Goal: Find specific page/section: Find specific page/section

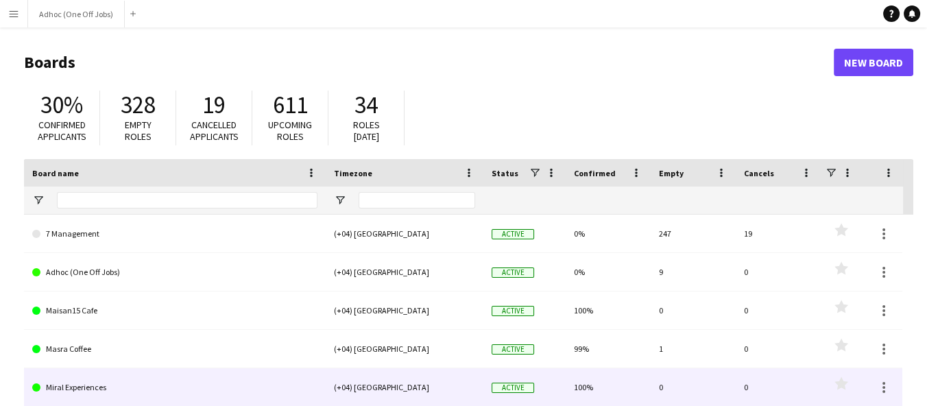
click at [502, 237] on span "Active" at bounding box center [512, 234] width 42 height 10
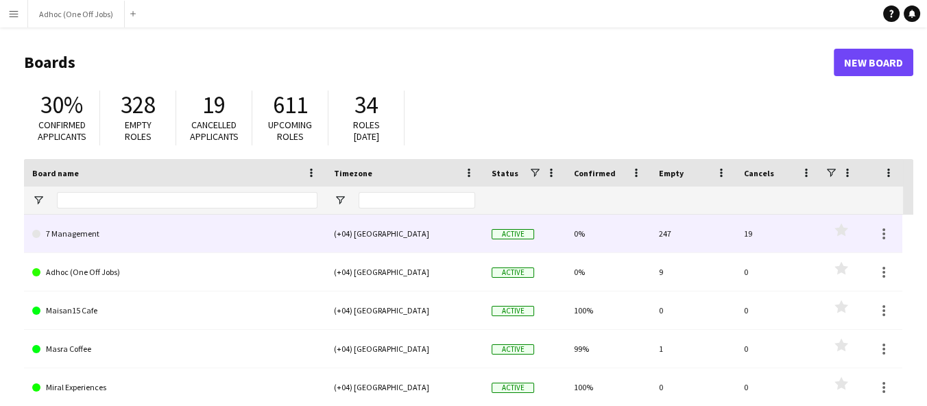
click at [532, 236] on span "Active" at bounding box center [512, 234] width 42 height 10
click at [532, 232] on span "Active" at bounding box center [512, 234] width 42 height 10
click at [70, 235] on link "7 Management" at bounding box center [174, 234] width 285 height 38
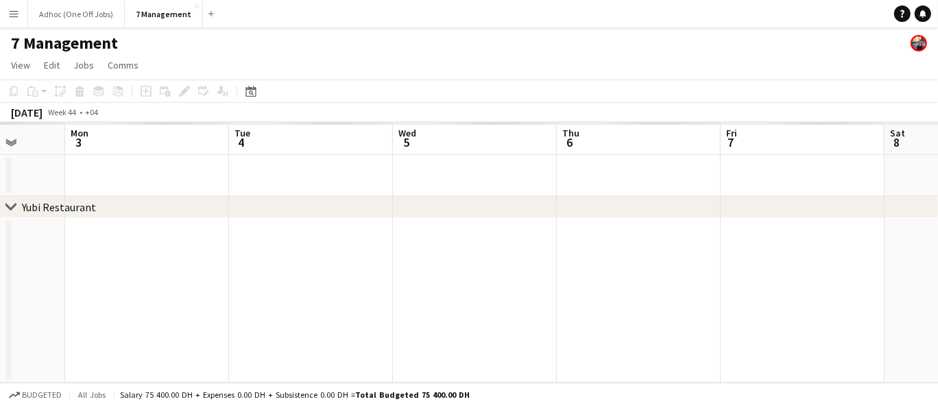
scroll to position [0, 466]
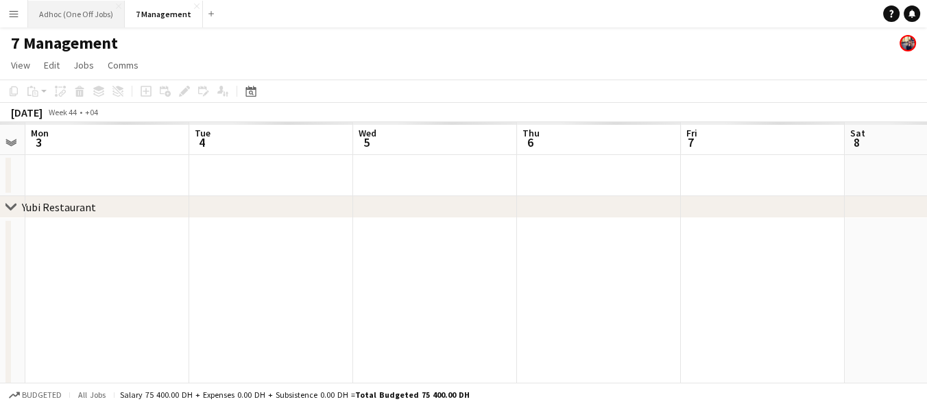
click at [84, 17] on button "Adhoc (One Off Jobs) Close" at bounding box center [76, 14] width 97 height 27
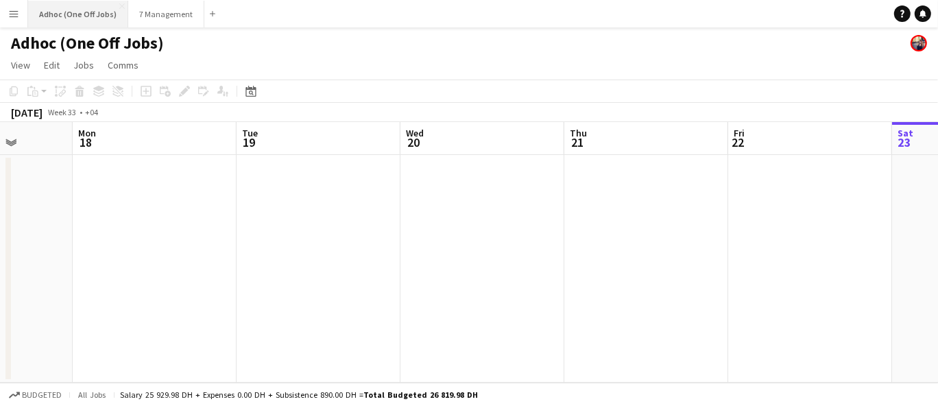
scroll to position [0, 400]
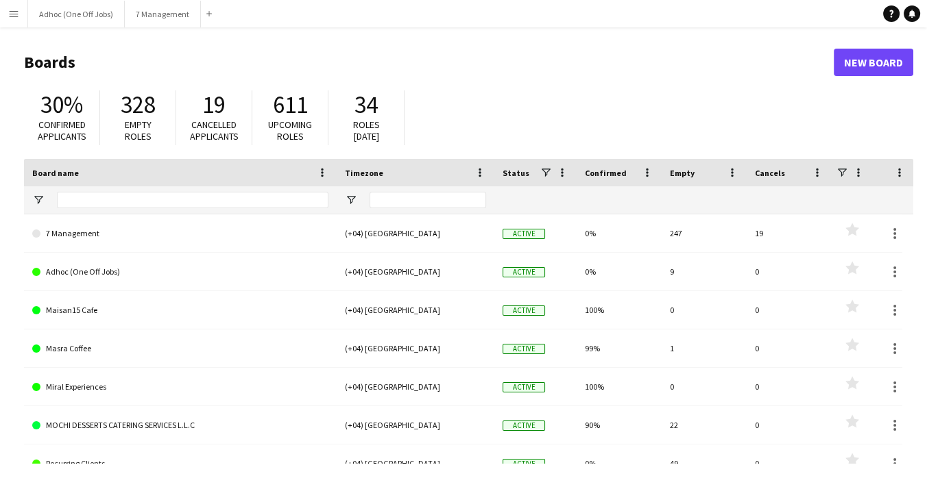
click at [384, 234] on div "(+04) [GEOGRAPHIC_DATA]" at bounding box center [415, 234] width 158 height 38
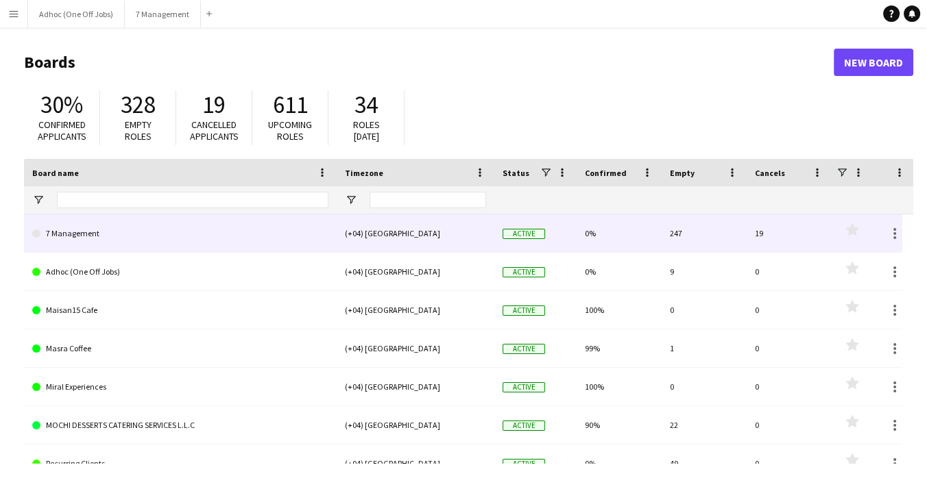
click at [69, 236] on link "7 Management" at bounding box center [180, 234] width 296 height 38
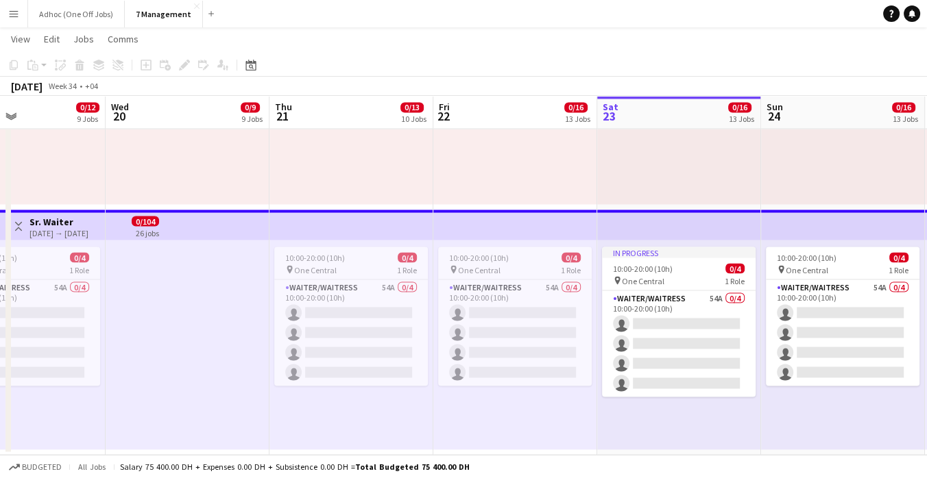
scroll to position [0, 556]
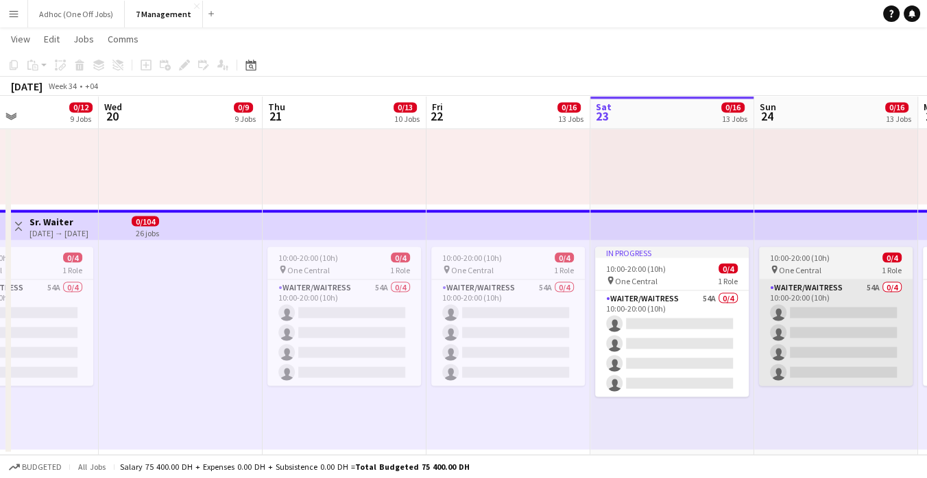
click at [643, 305] on app-card-role "Waiter/Waitress 54A 0/4 10:00-20:00 (10h) single-neutral-actions single-neutral…" at bounding box center [836, 333] width 154 height 106
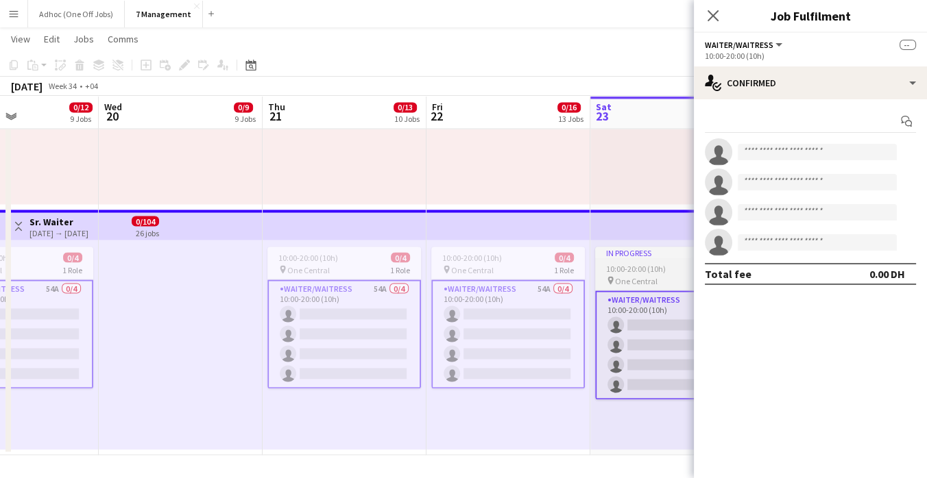
click at [643, 374] on app-card-role "Waiter/Waitress 54A 0/4 10:00-20:00 (10h) single-neutral-actions single-neutral…" at bounding box center [672, 345] width 154 height 109
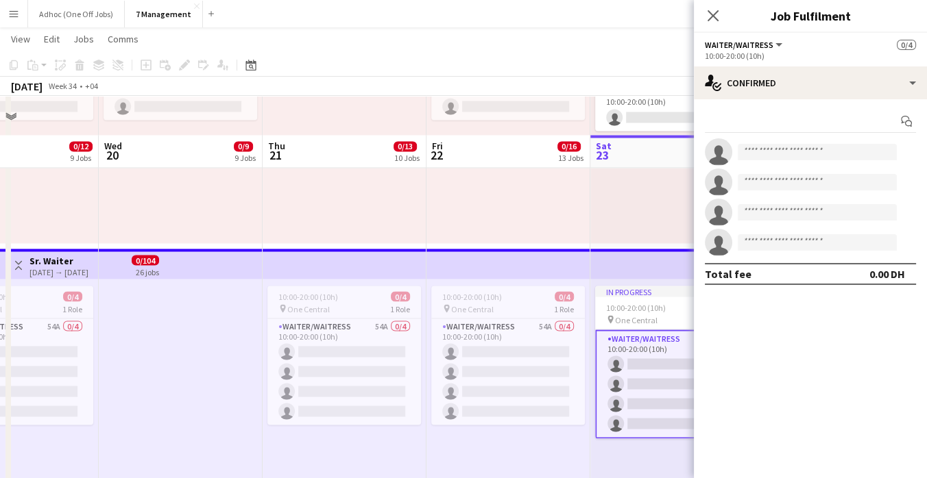
scroll to position [2914, 0]
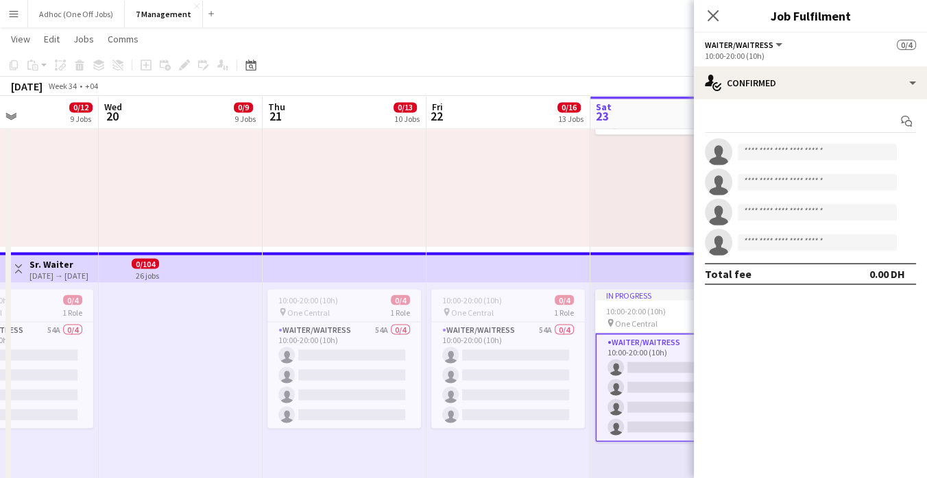
click at [643, 201] on div "In progress 10:00-20:00 (10h) 0/1 pin One Central 1 Role Barback 9A 0/1 10:00-2…" at bounding box center [672, 142] width 164 height 210
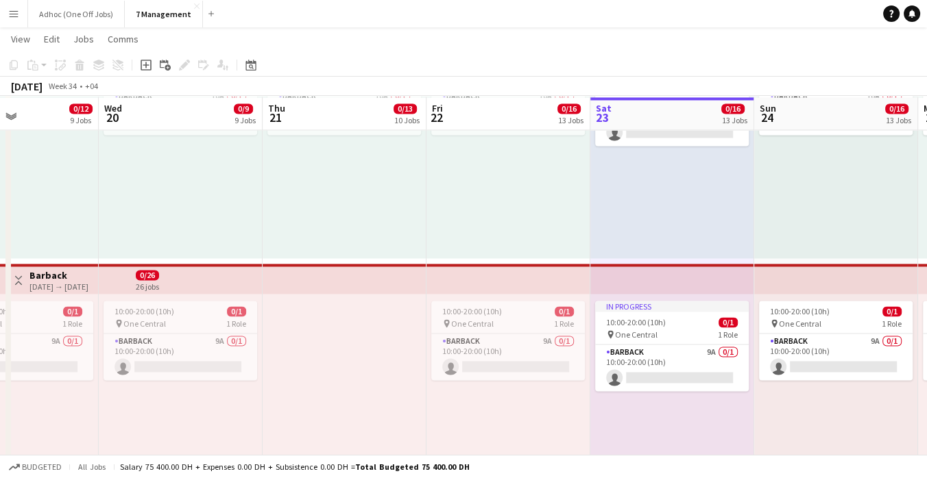
scroll to position [2658, 0]
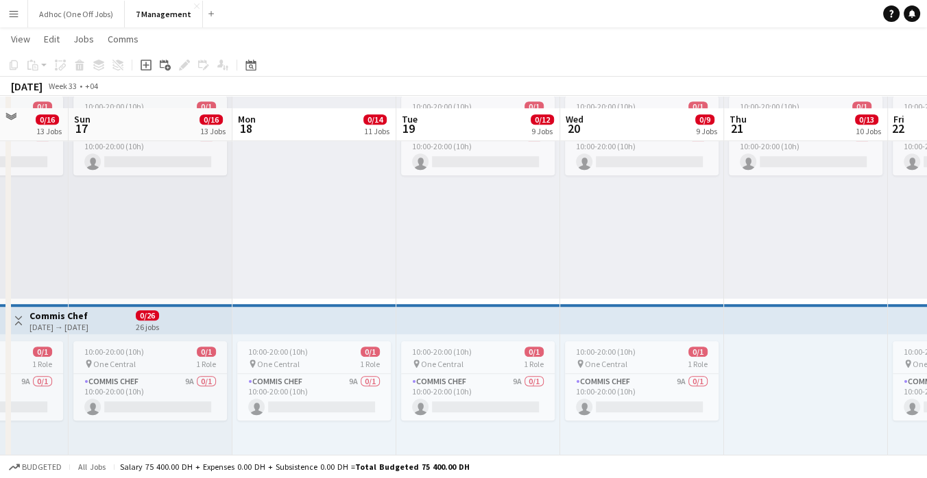
scroll to position [1160, 0]
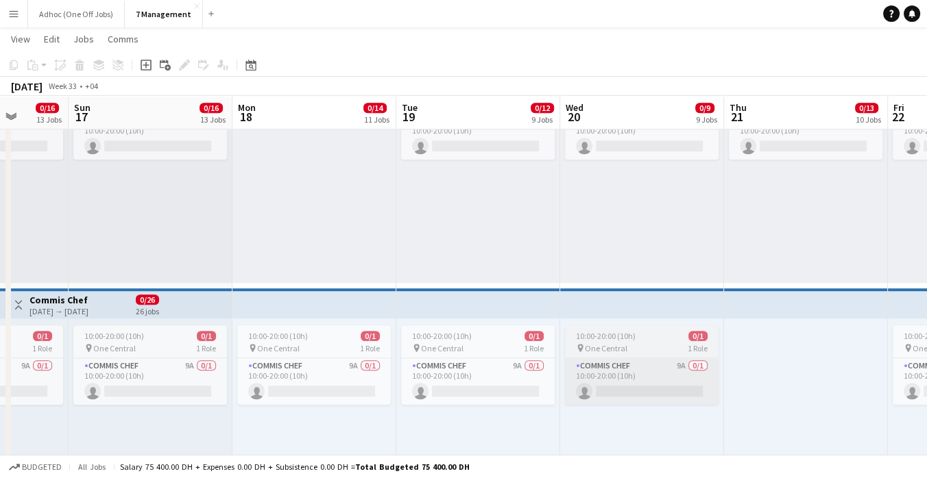
click at [578, 369] on app-card-role "Commis Chef 9A 0/1 10:00-20:00 (10h) single-neutral-actions" at bounding box center [642, 381] width 154 height 47
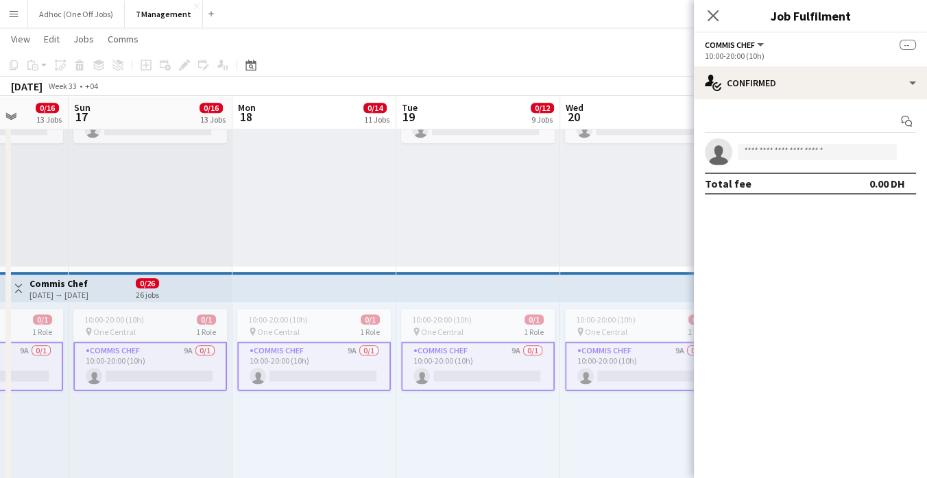
click at [617, 237] on div "10:00-20:00 (10h) 0/1 pin One Central 1 Role Commis Chef 9A 0/1 10:00-20:00 (10…" at bounding box center [642, 162] width 164 height 210
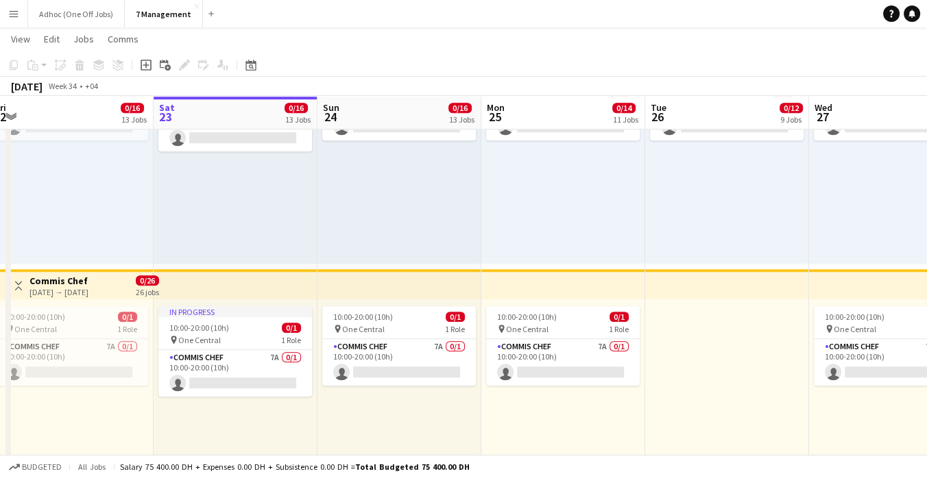
scroll to position [0, 524]
